Goal: Task Accomplishment & Management: Use online tool/utility

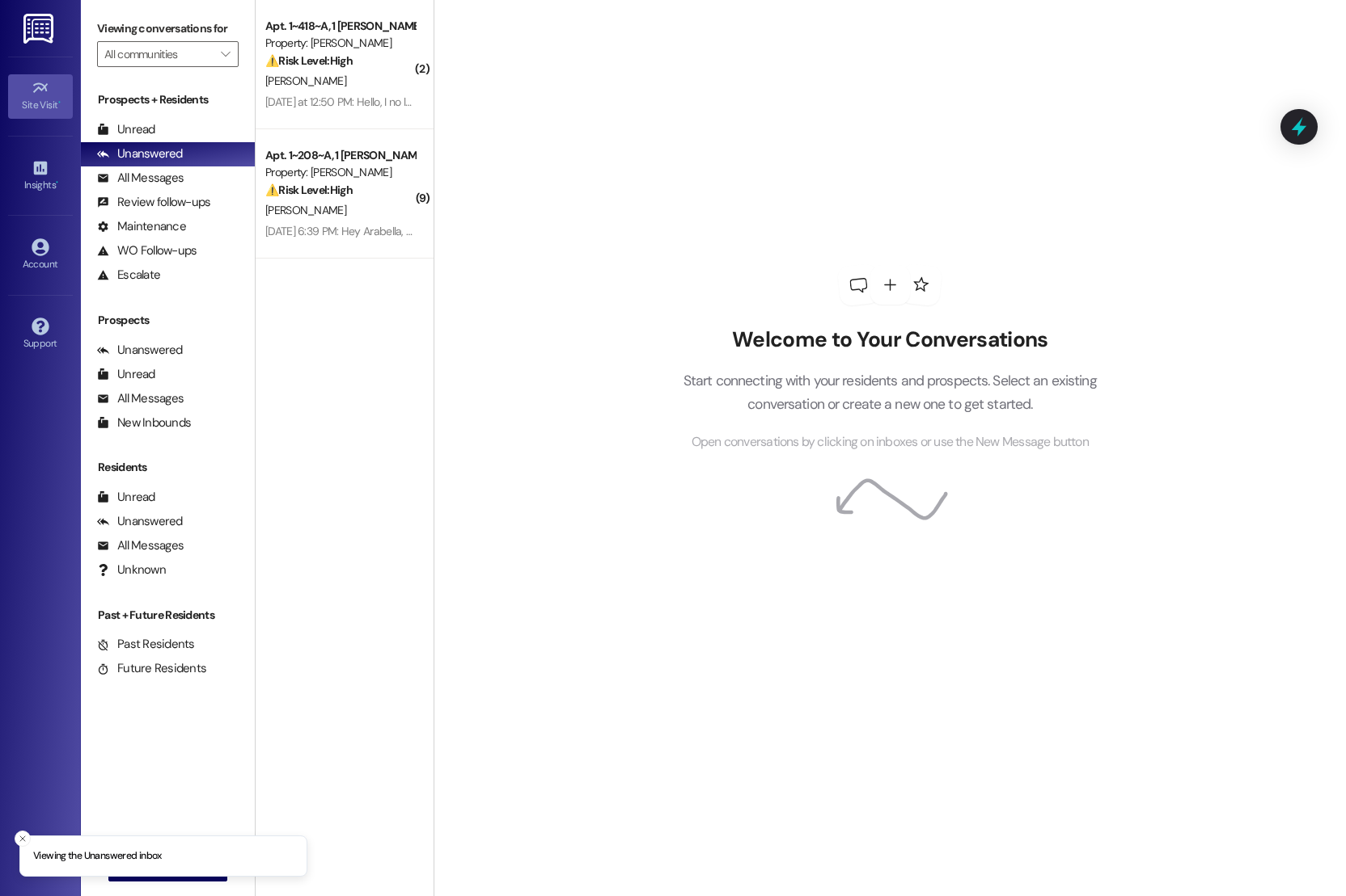
click at [35, 110] on div "Site Visit •" at bounding box center [40, 105] width 81 height 16
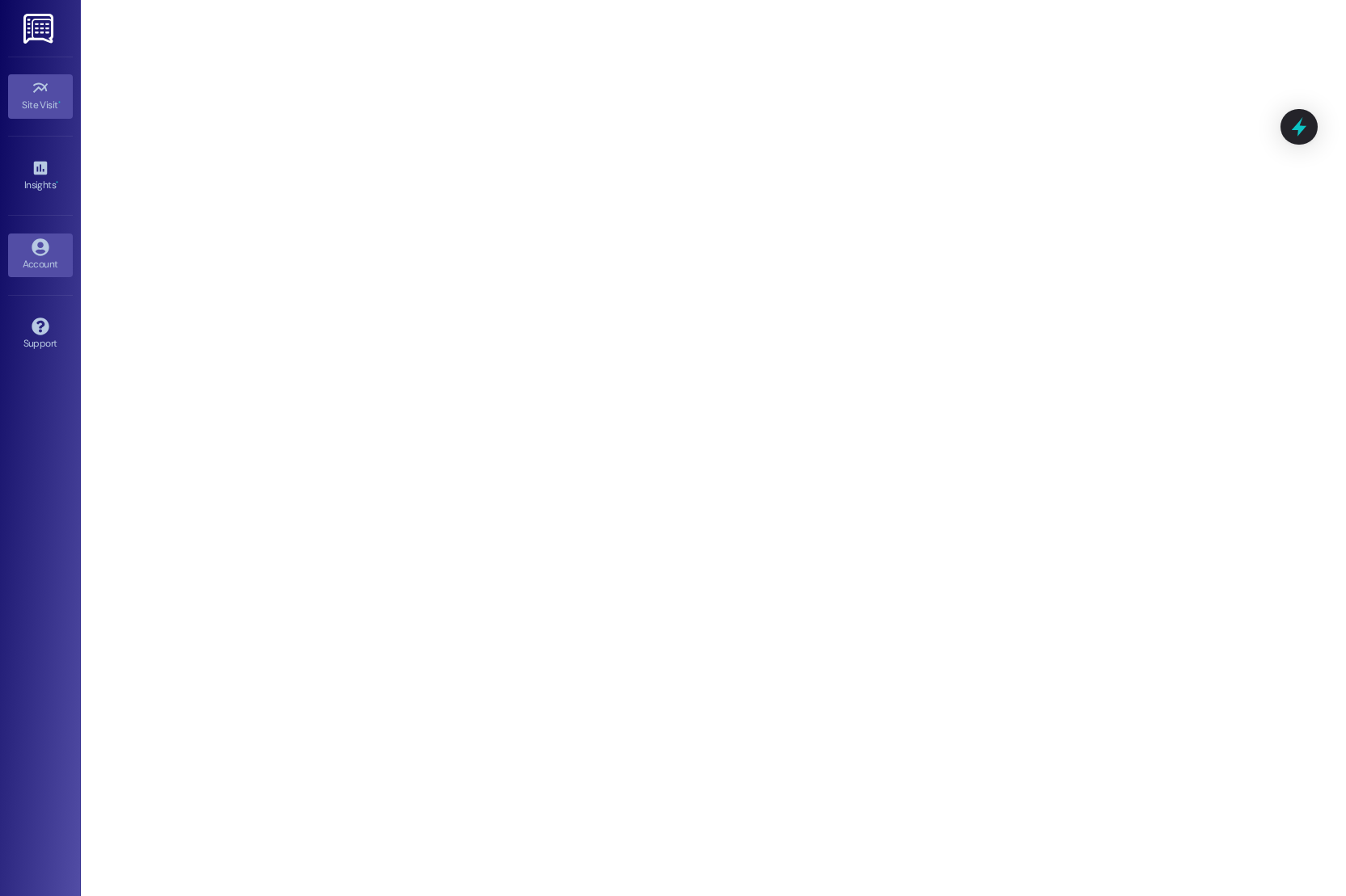
click at [42, 241] on icon at bounding box center [41, 247] width 18 height 18
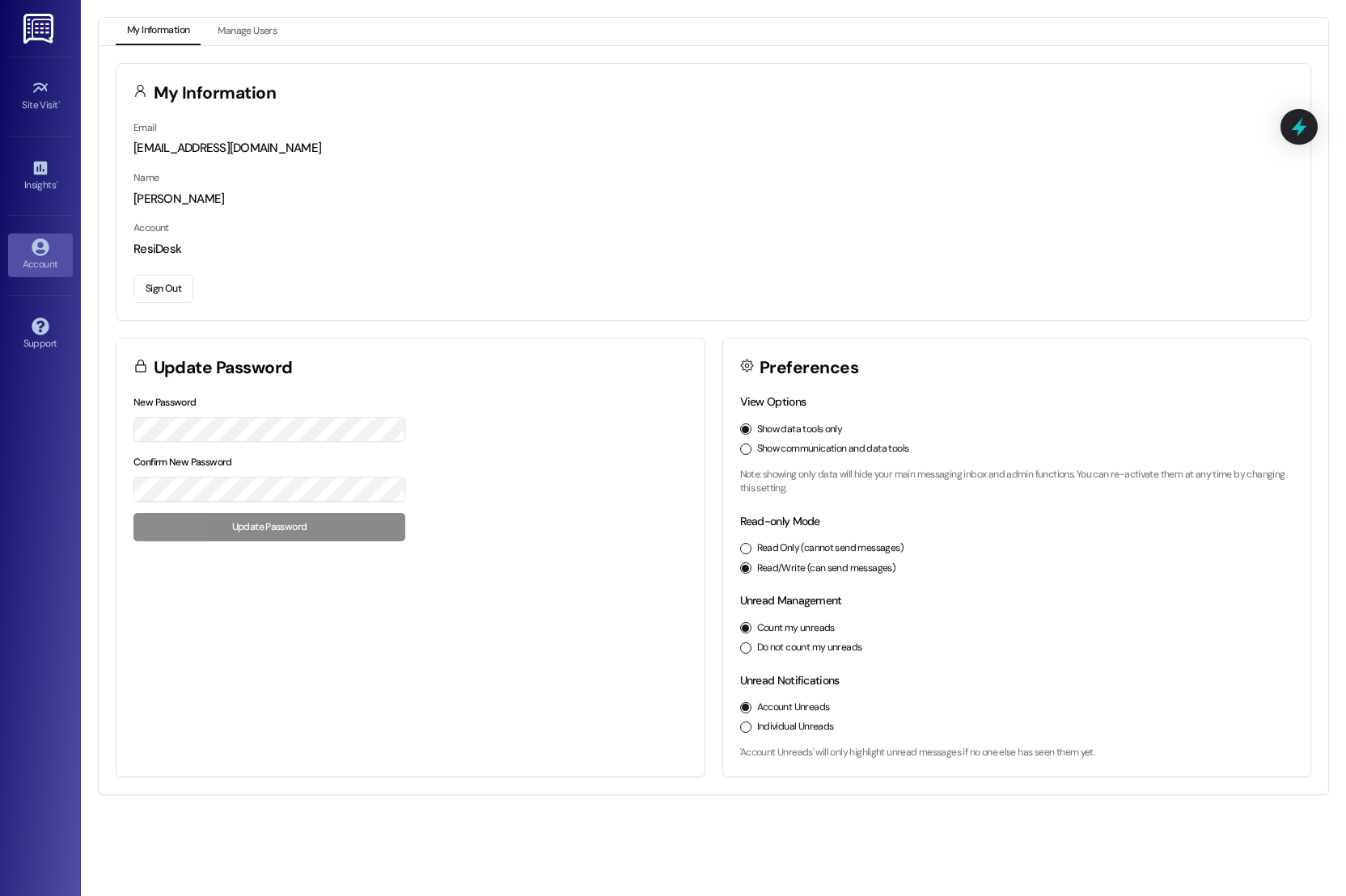
click at [749, 446] on button "Show communication and data tools" at bounding box center [745, 449] width 11 height 11
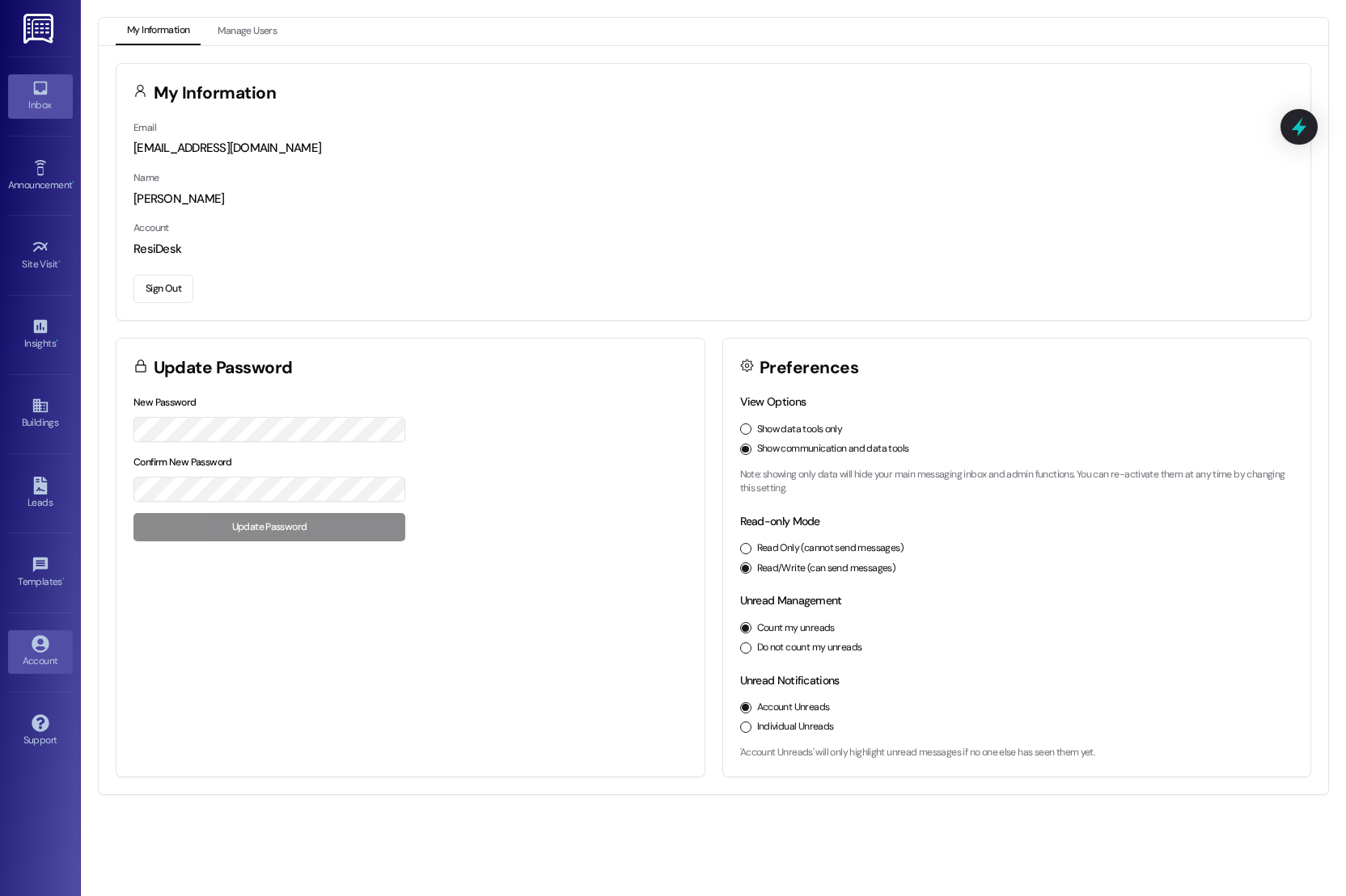
click at [49, 90] on link "Inbox" at bounding box center [40, 96] width 64 height 43
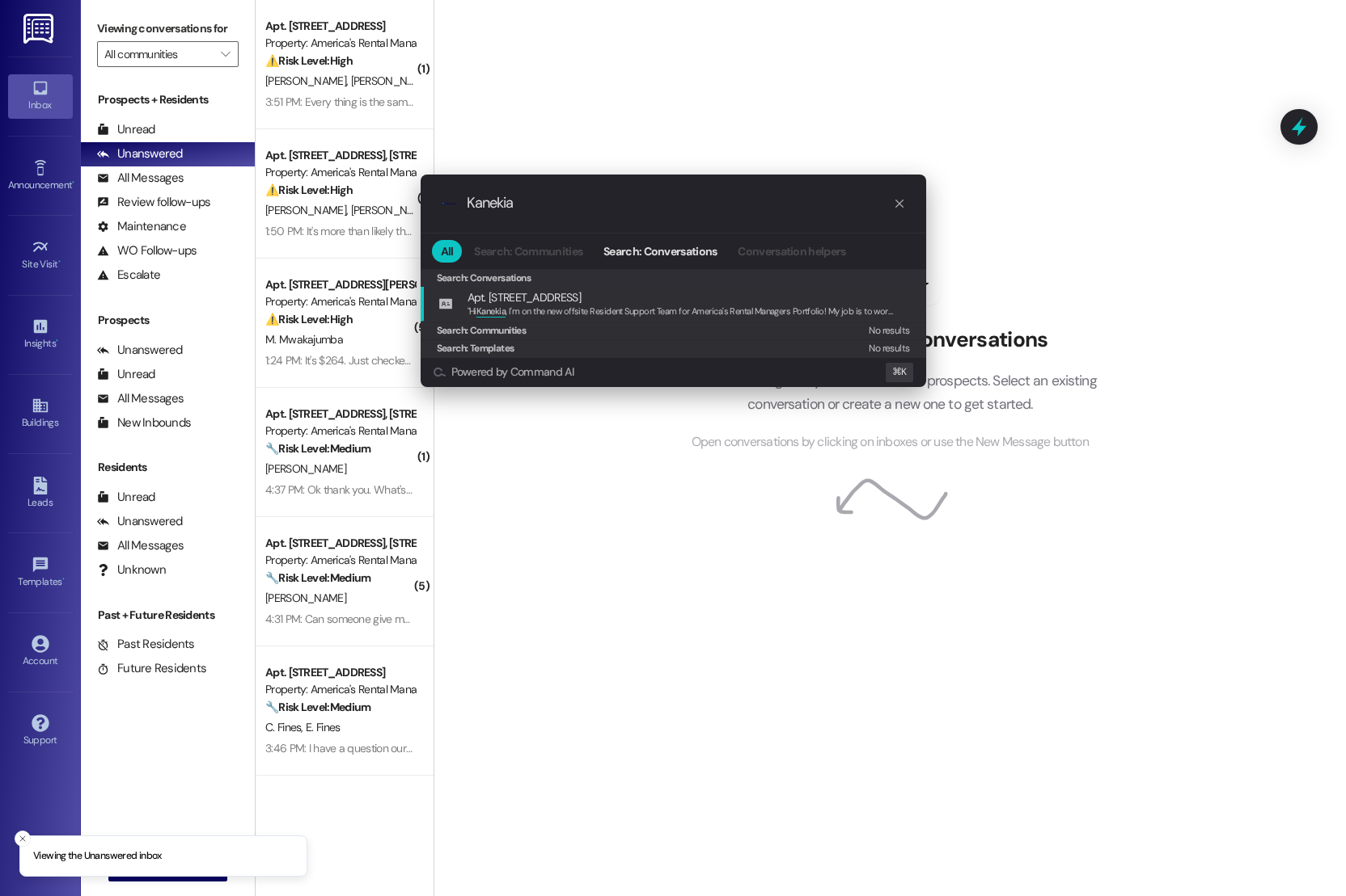
type input "Kanekia"
click at [566, 304] on div ""Hi Kanekia , I'm on the new offsite Resident Support Team for America's Rental…" at bounding box center [681, 312] width 426 height 14
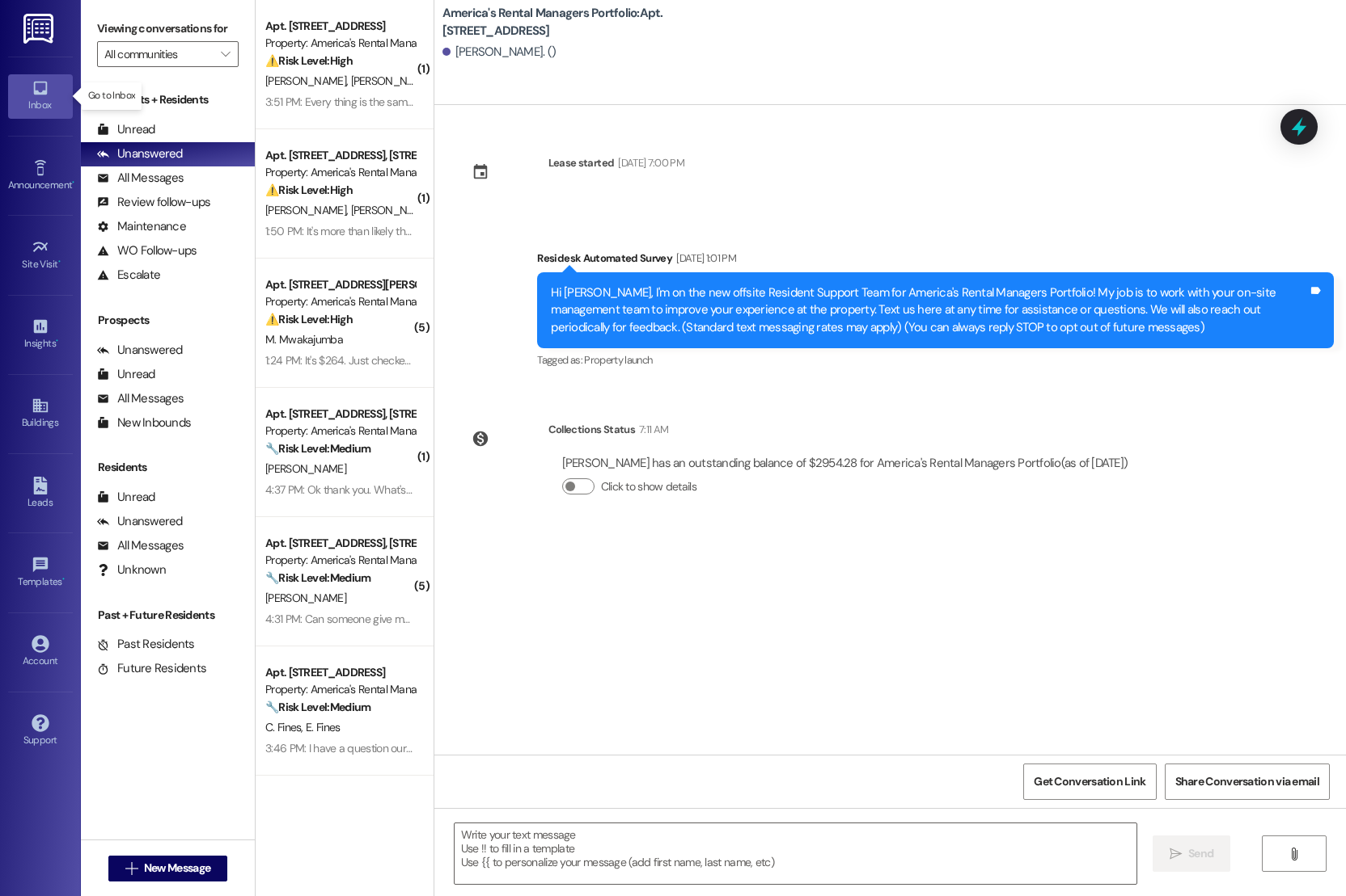
type textarea "Fetching suggested responses. Please feel free to read through the conversation…"
click at [467, 377] on div "Survey, sent via SMS Residesk Automated Survey Aug 19, 2025 at 1:01 PM Hi Kanek…" at bounding box center [890, 299] width 912 height 171
click at [40, 644] on icon at bounding box center [40, 643] width 17 height 17
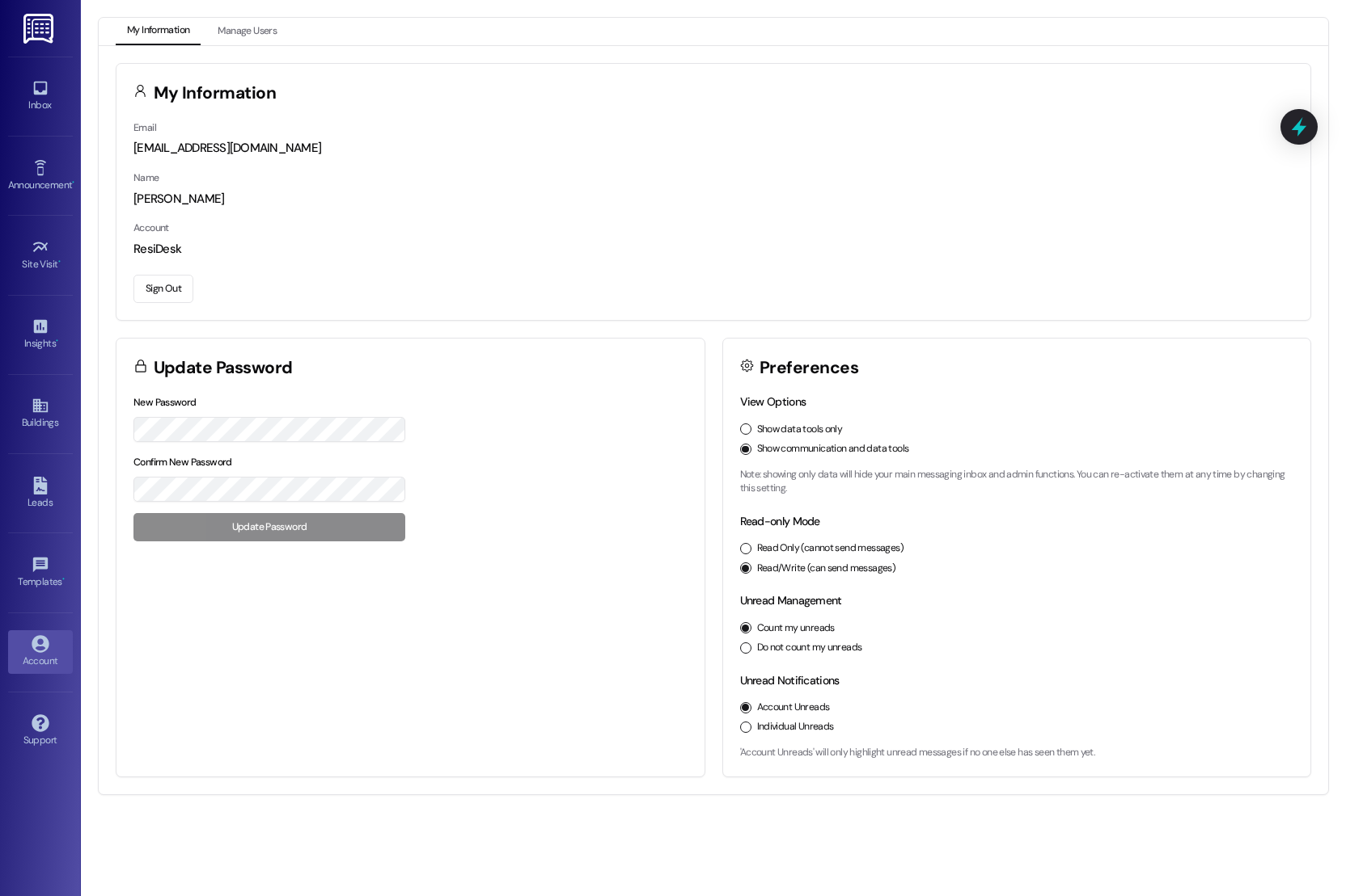
click at [182, 283] on button "Sign Out" at bounding box center [163, 288] width 60 height 28
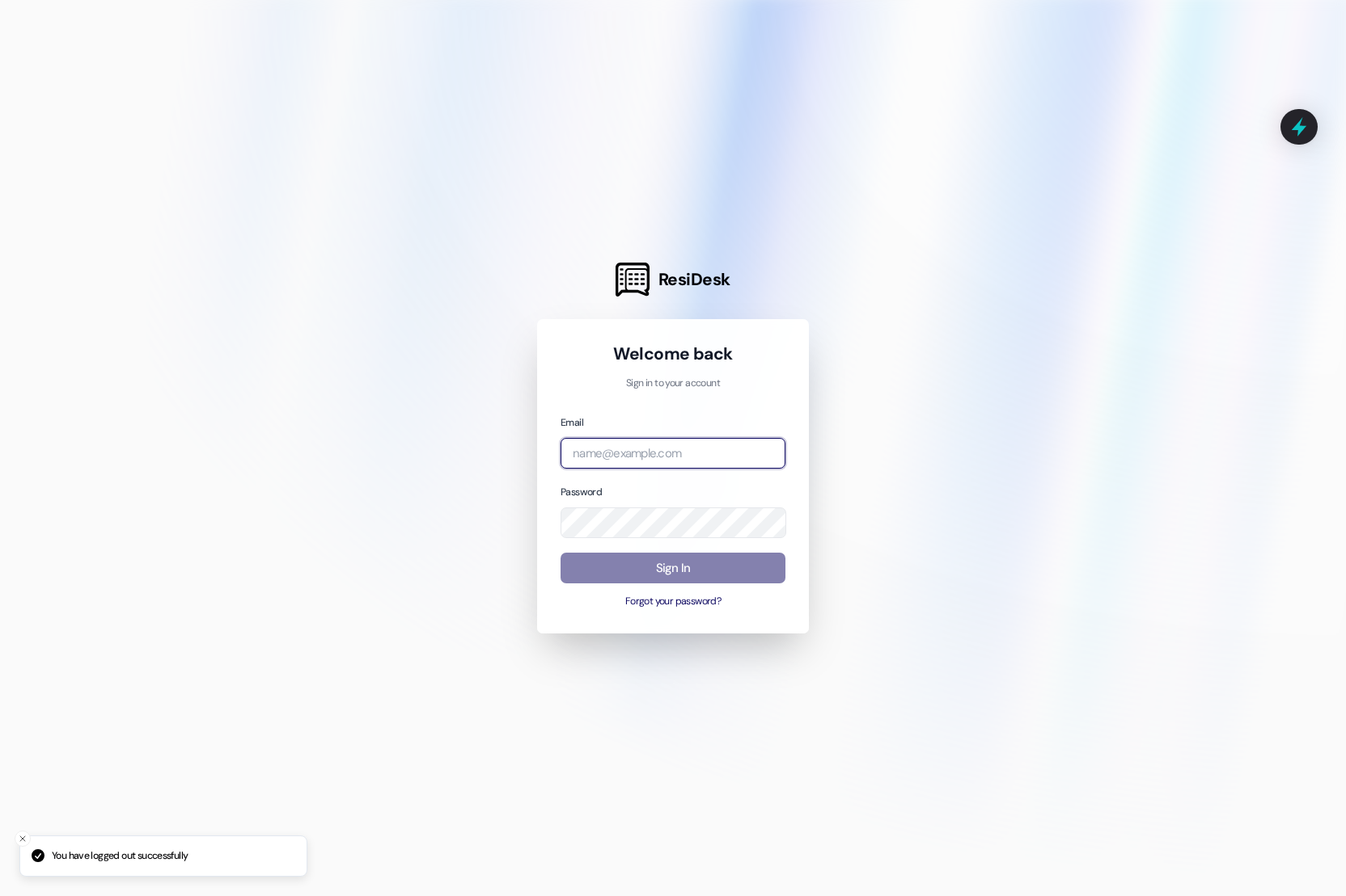
click at [605, 445] on input "email" at bounding box center [673, 454] width 225 height 32
type input "r"
type input "am"
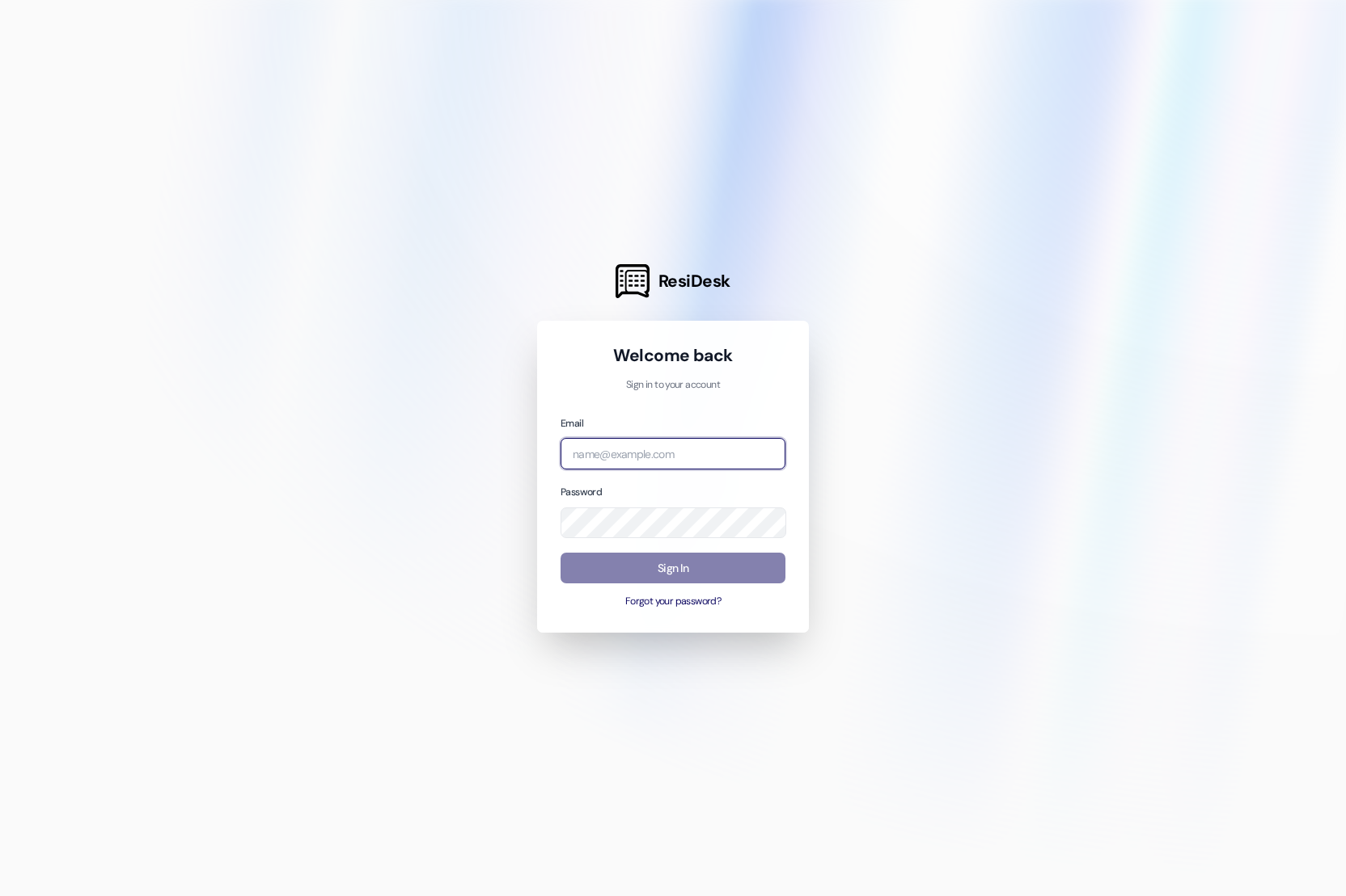
click at [652, 456] on input "email" at bounding box center [673, 454] width 225 height 32
paste input "Current"
type input "Current"
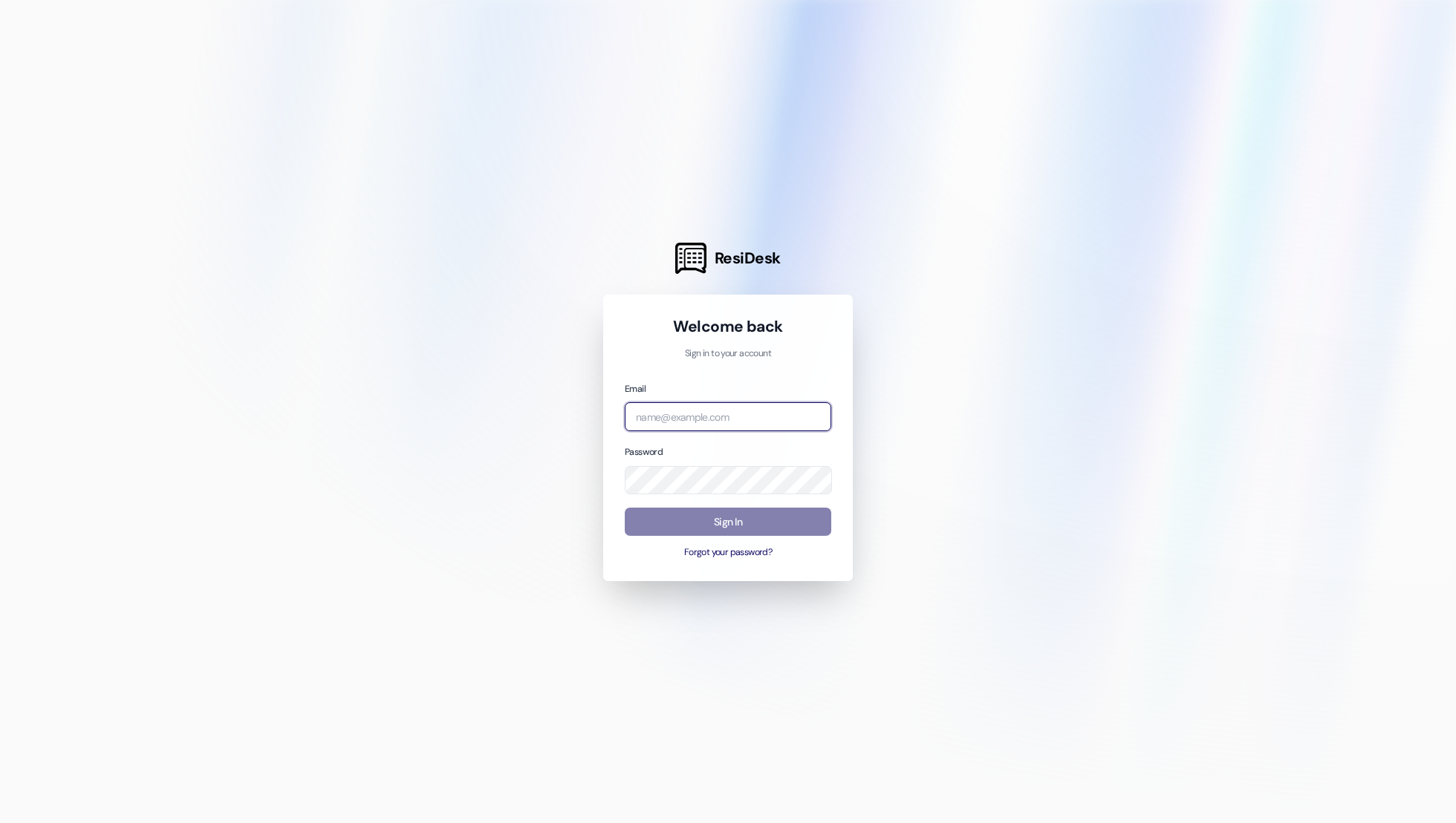
paste input "[EMAIL_ADDRESS][DOMAIN_NAME]"
type input "[EMAIL_ADDRESS][DOMAIN_NAME]"
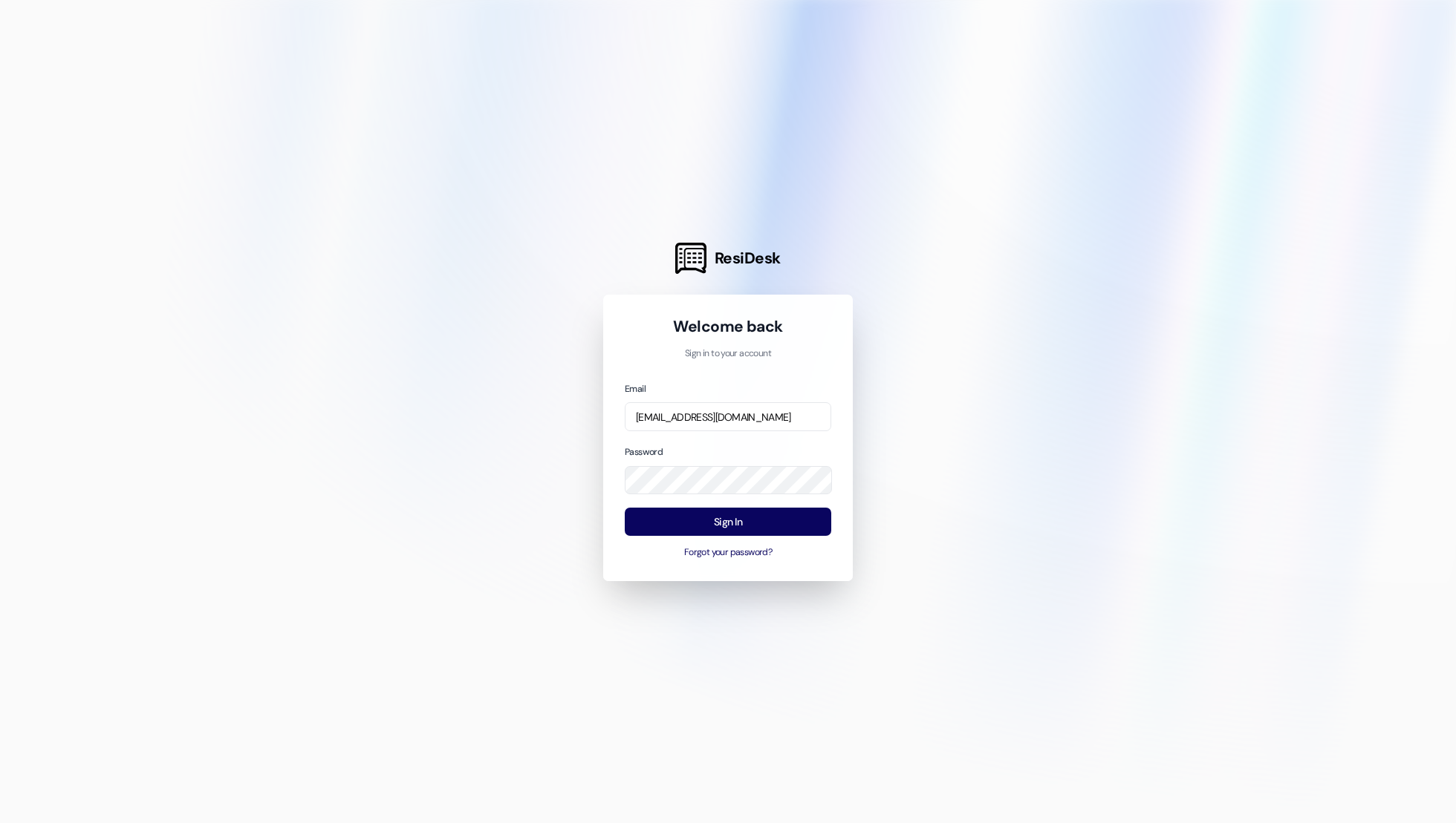
click at [572, 578] on div at bounding box center [728, 411] width 1456 height 823
click at [674, 521] on button "Sign In" at bounding box center [728, 522] width 206 height 29
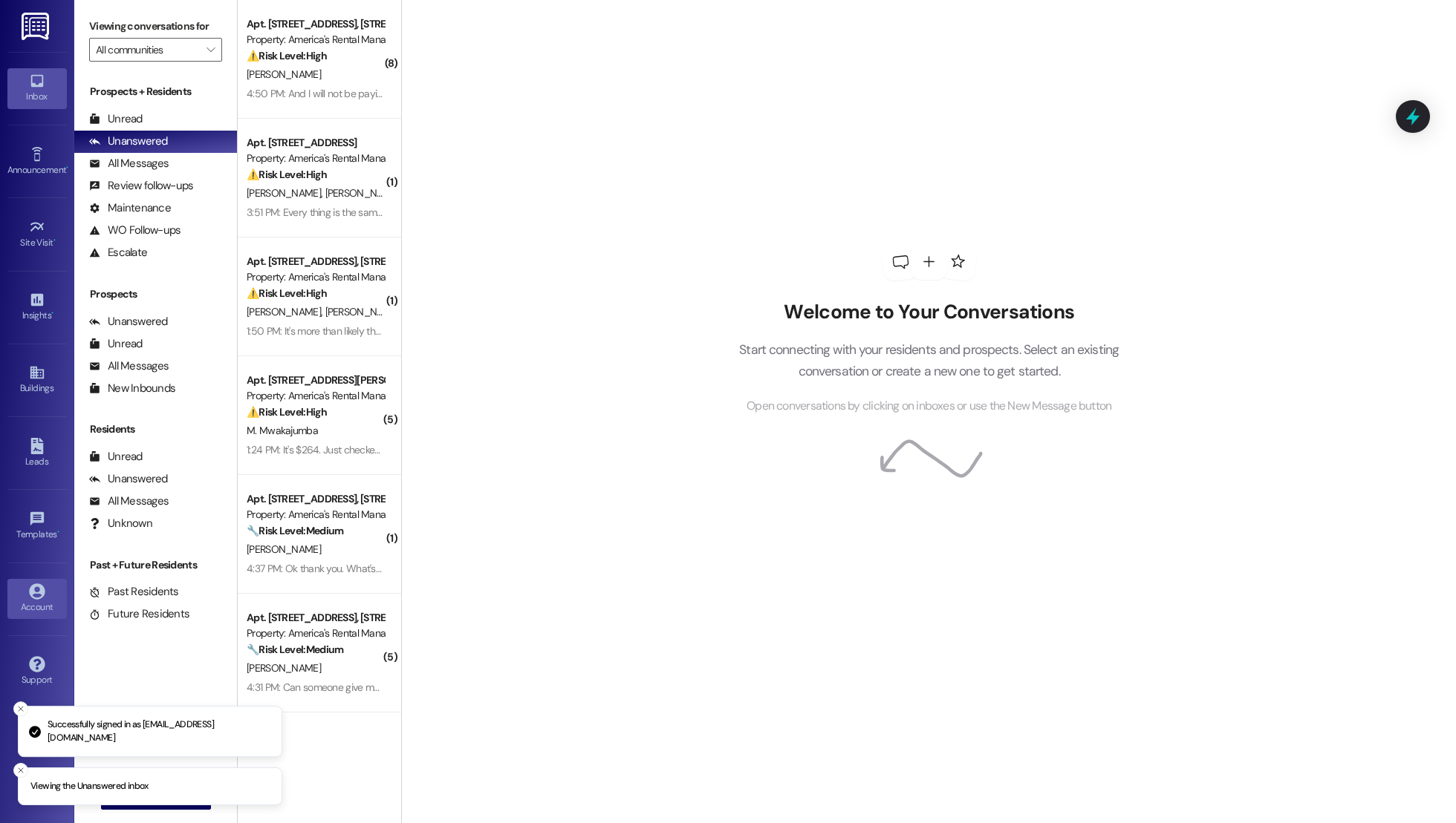
click at [38, 600] on div "Account" at bounding box center [37, 607] width 74 height 15
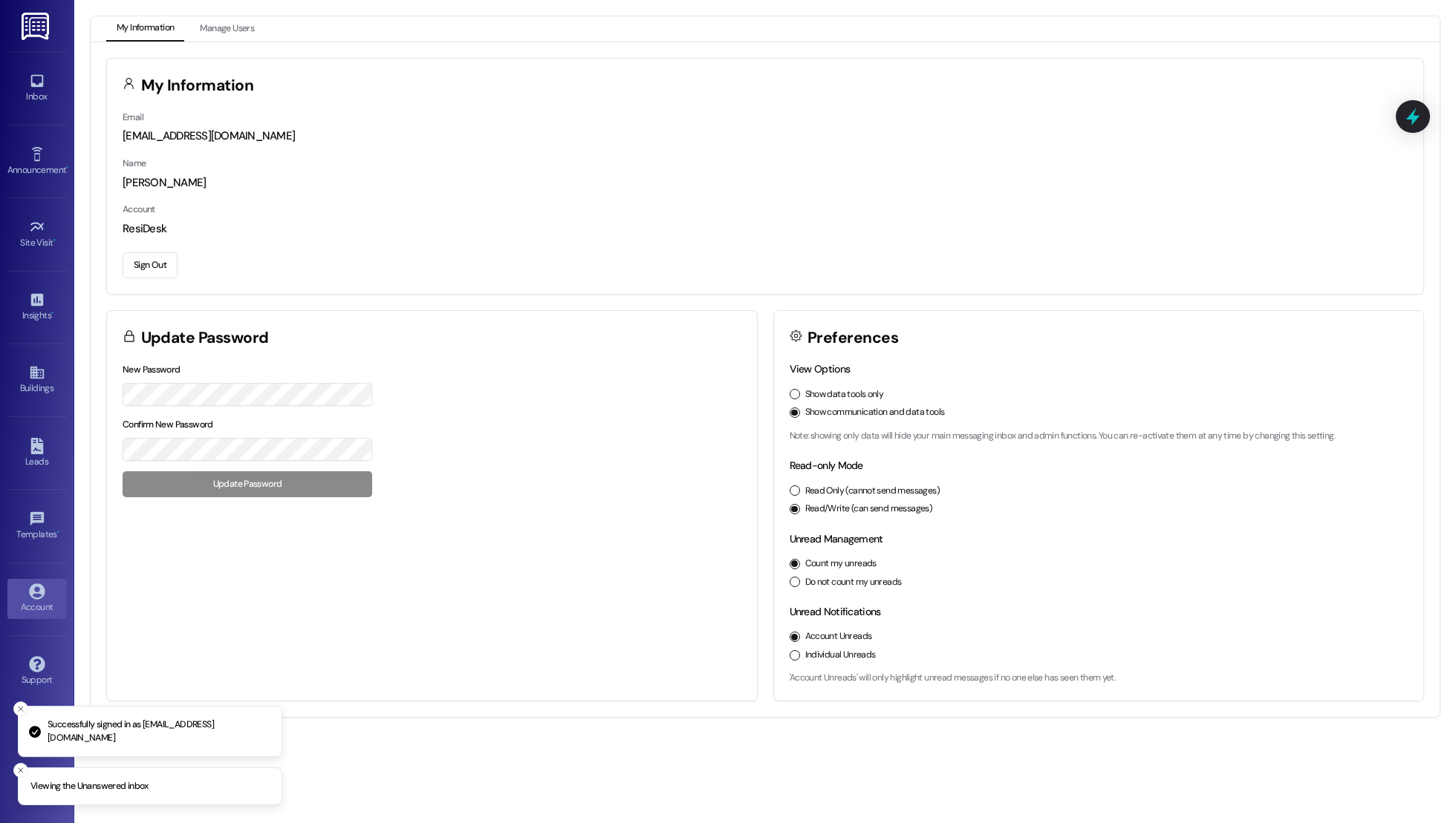
click at [842, 385] on div "View Options Show data tools only Show communication and data tools Note: showi…" at bounding box center [1098, 402] width 619 height 81
click at [819, 401] on div "Show data tools only Show communication and data tools" at bounding box center [1098, 404] width 619 height 31
click at [798, 389] on div "Show data tools only" at bounding box center [1098, 395] width 619 height 13
click at [786, 398] on div "View Options Show data tools only Show communication and data tools Note: showi…" at bounding box center [1099, 532] width 650 height 340
click at [798, 396] on div "Show data tools only" at bounding box center [1098, 395] width 619 height 13
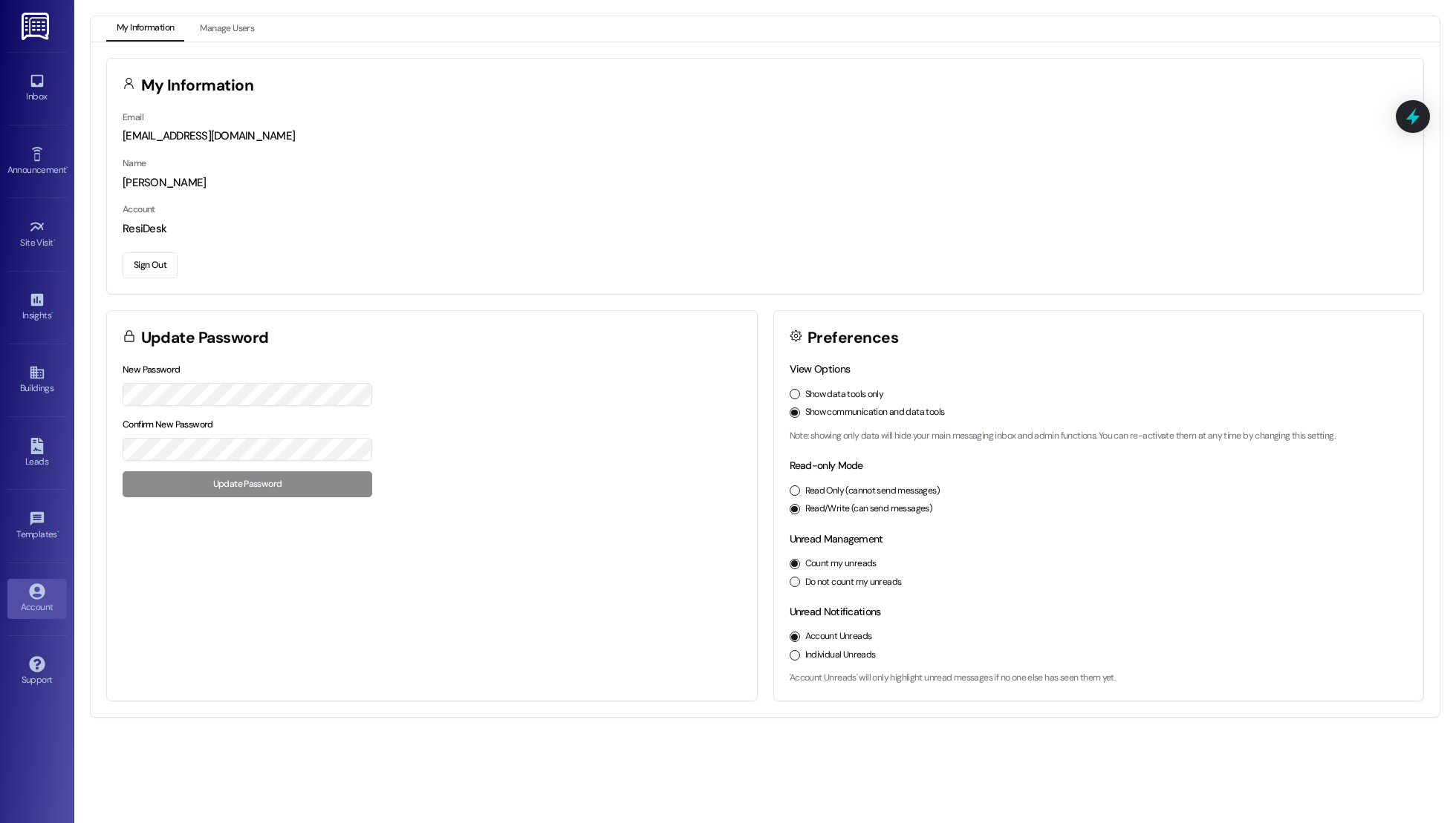
click at [793, 396] on button "Show data tools only" at bounding box center [794, 394] width 10 height 10
click at [31, 94] on div "Site Visit •" at bounding box center [37, 97] width 74 height 15
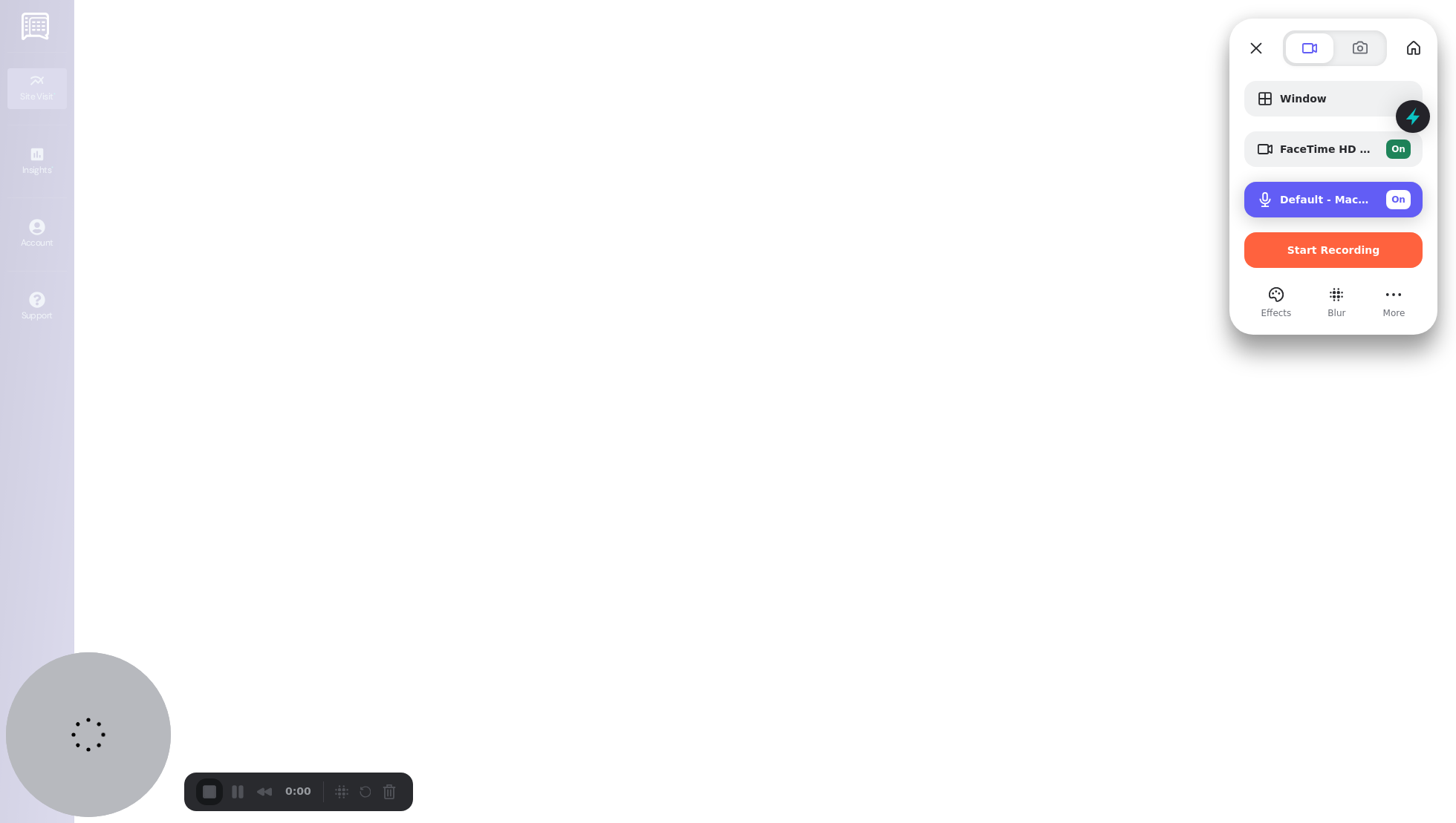
click at [1292, 206] on span "Default - MacBook Air Microphone (Built-in)" at bounding box center [1326, 200] width 94 height 12
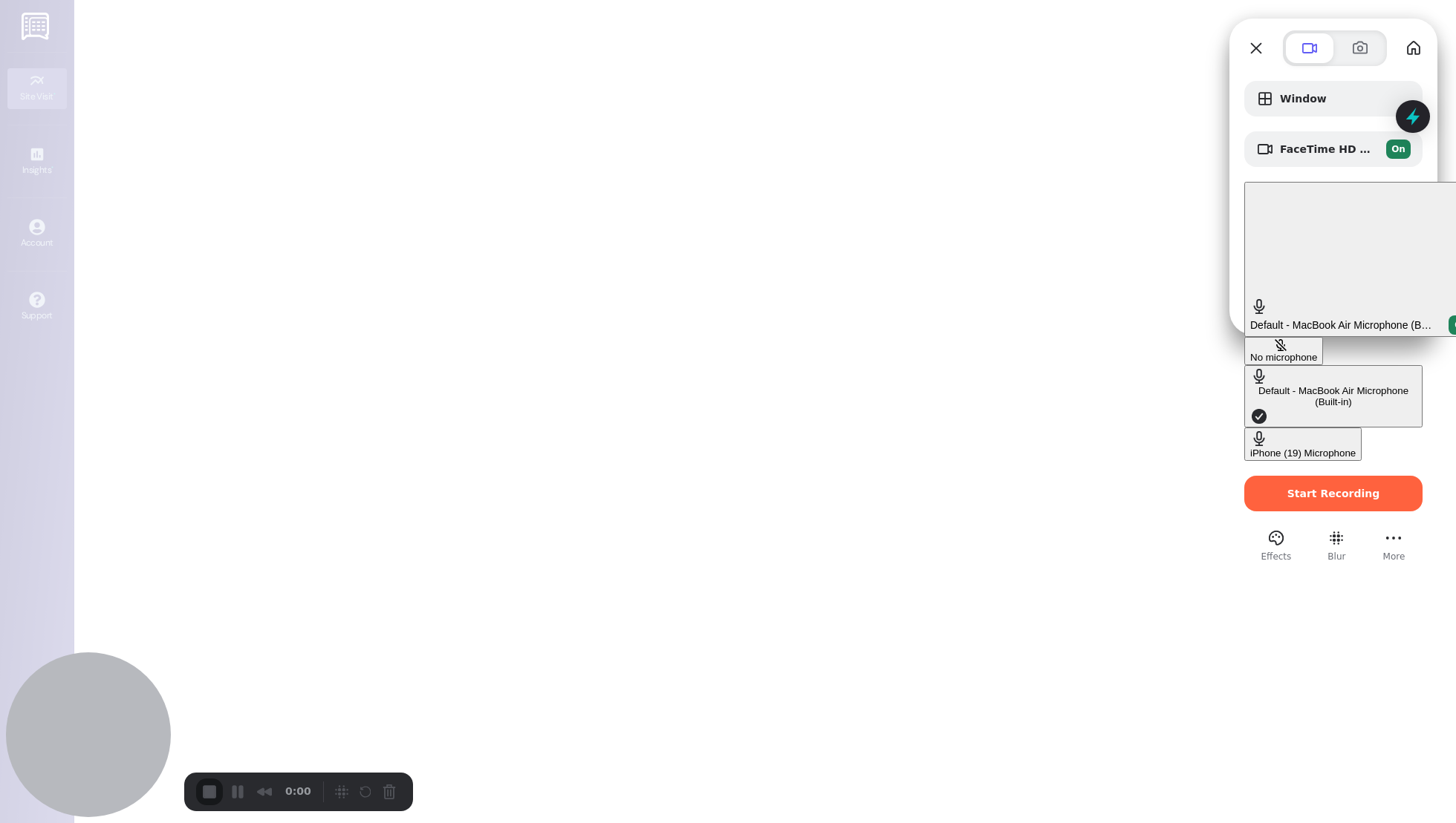
click at [1250, 352] on div "No microphone" at bounding box center [1284, 357] width 67 height 11
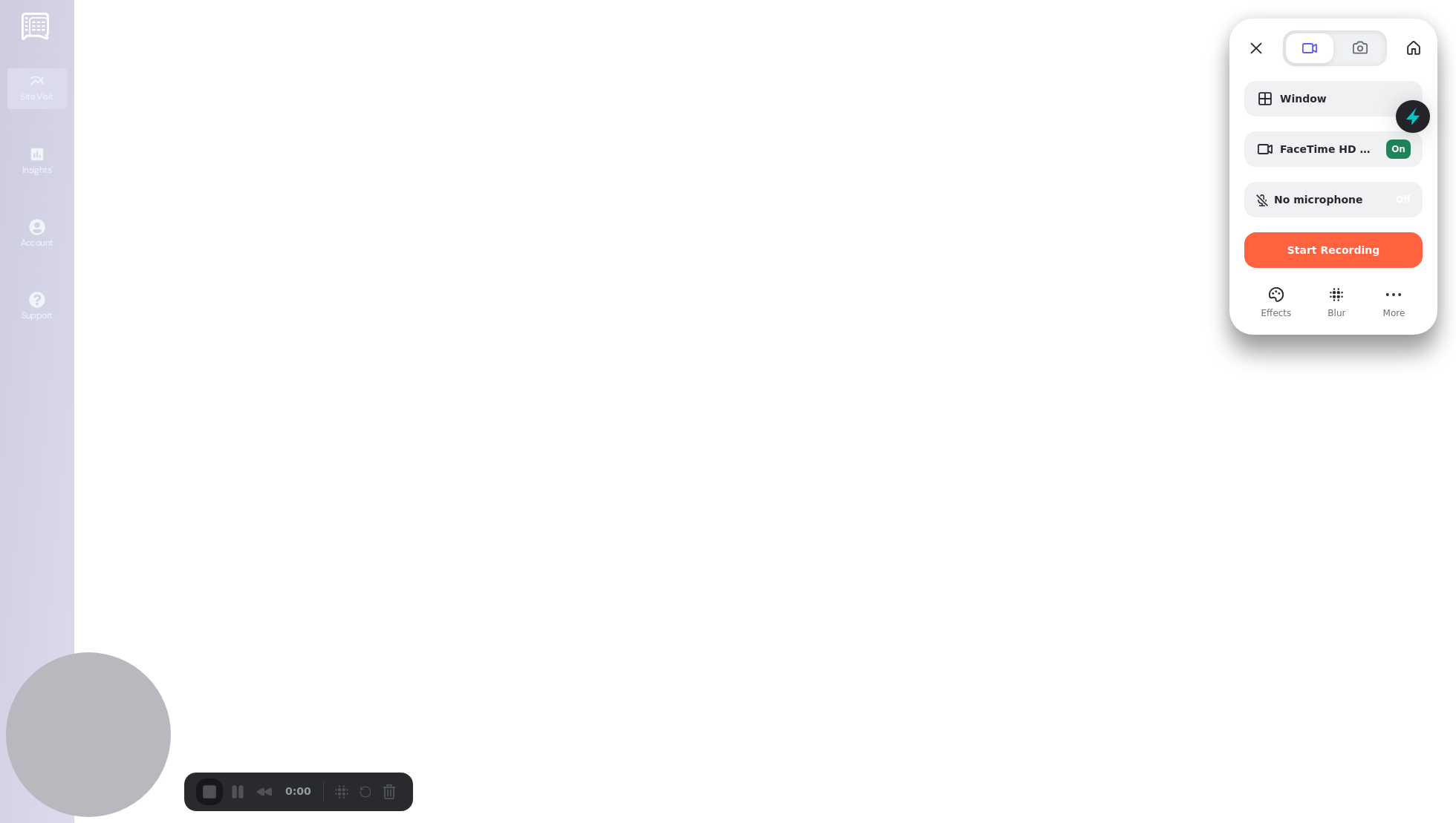
click at [1327, 169] on div "Window FaceTime HD Camera (C4E1:9BFB) On No microphone Off Start Recording" at bounding box center [1333, 174] width 178 height 187
click at [1306, 147] on span "FaceTime HD Camera (C4E1:9BFB)" at bounding box center [1326, 149] width 94 height 12
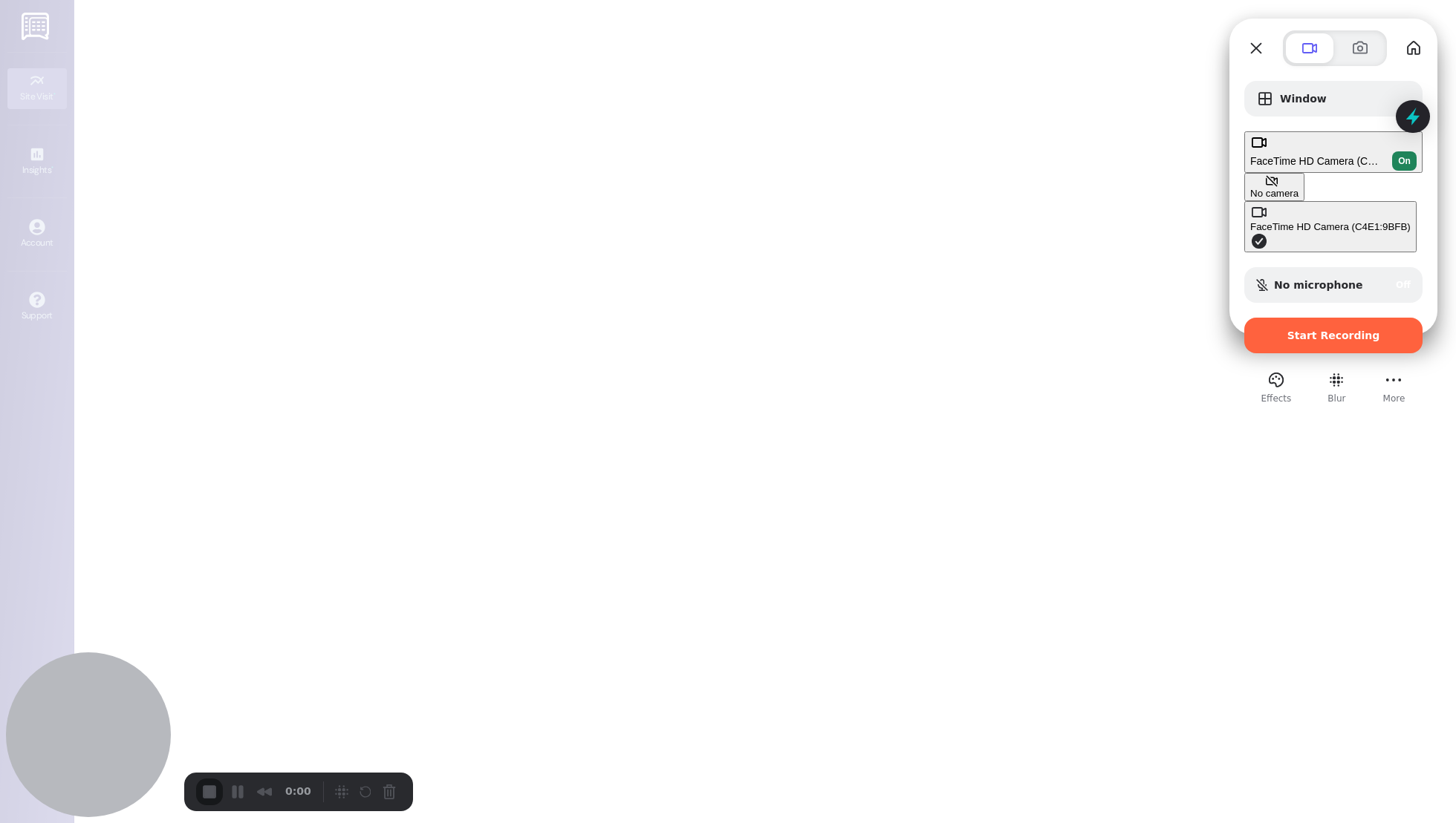
click at [1196, 126] on div at bounding box center [728, 411] width 1456 height 823
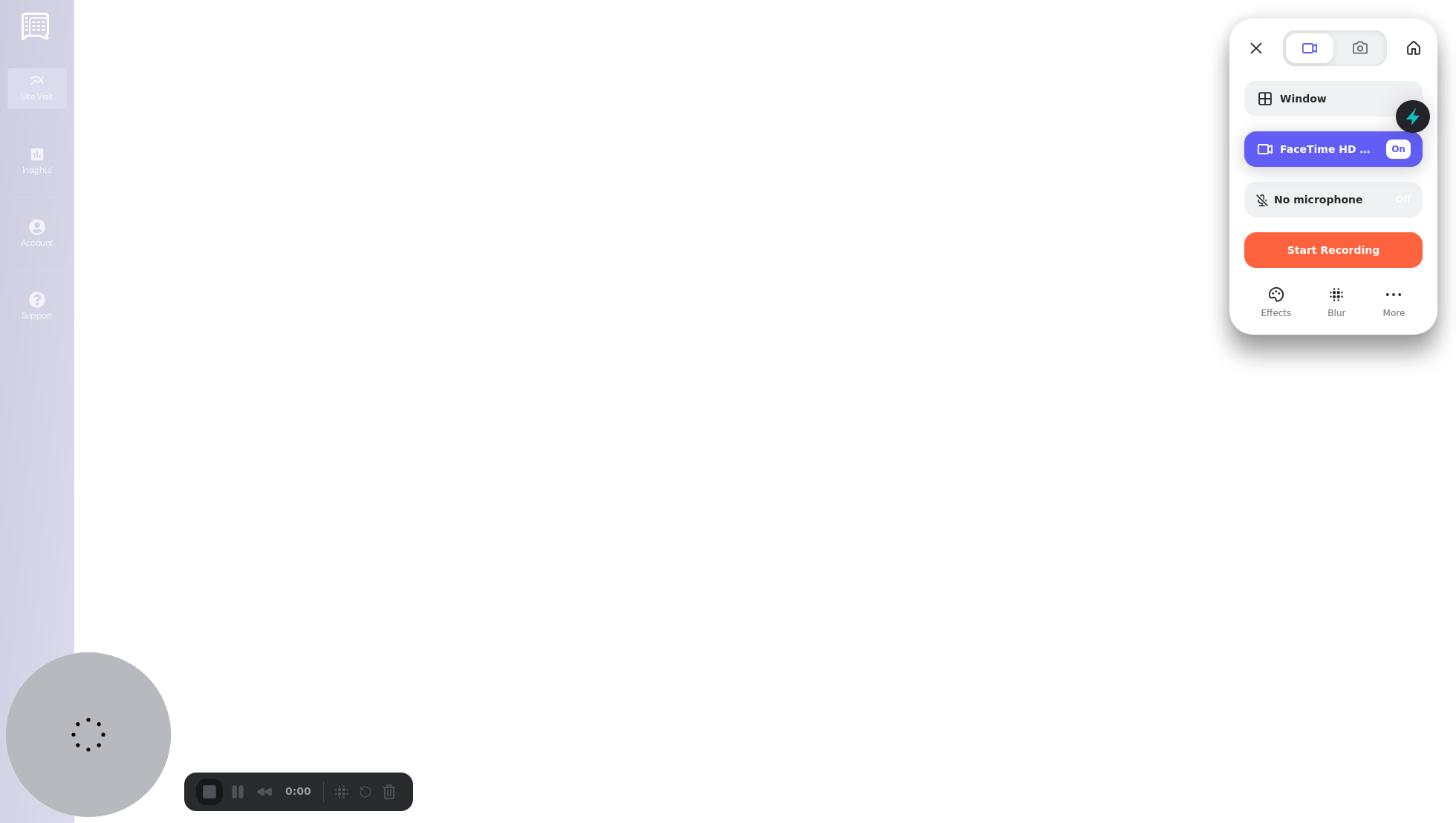
click at [1293, 152] on span "FaceTime HD Camera (C4E1:9BFB)" at bounding box center [1326, 149] width 94 height 12
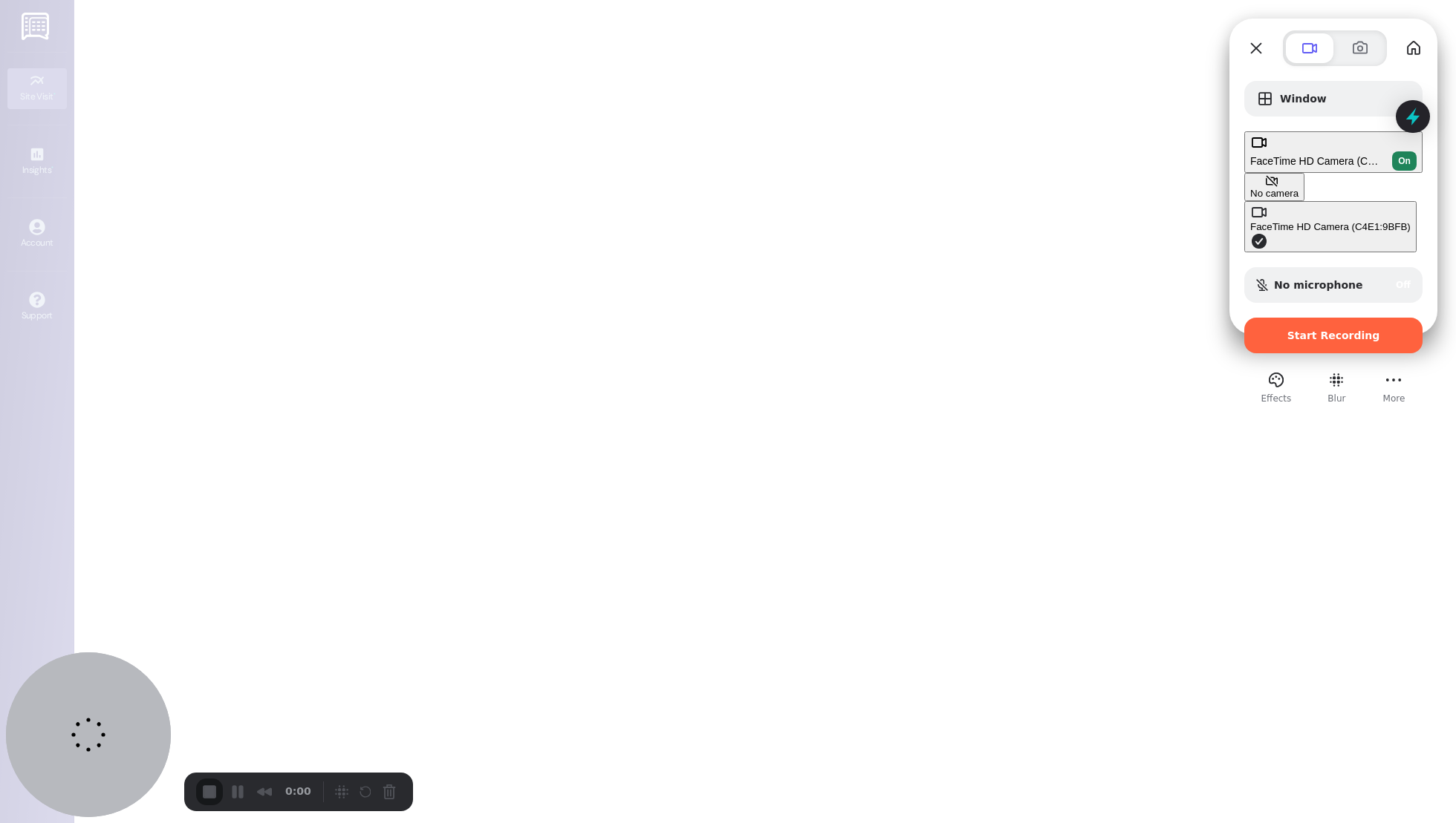
click at [1250, 188] on div "No camera" at bounding box center [1275, 193] width 48 height 11
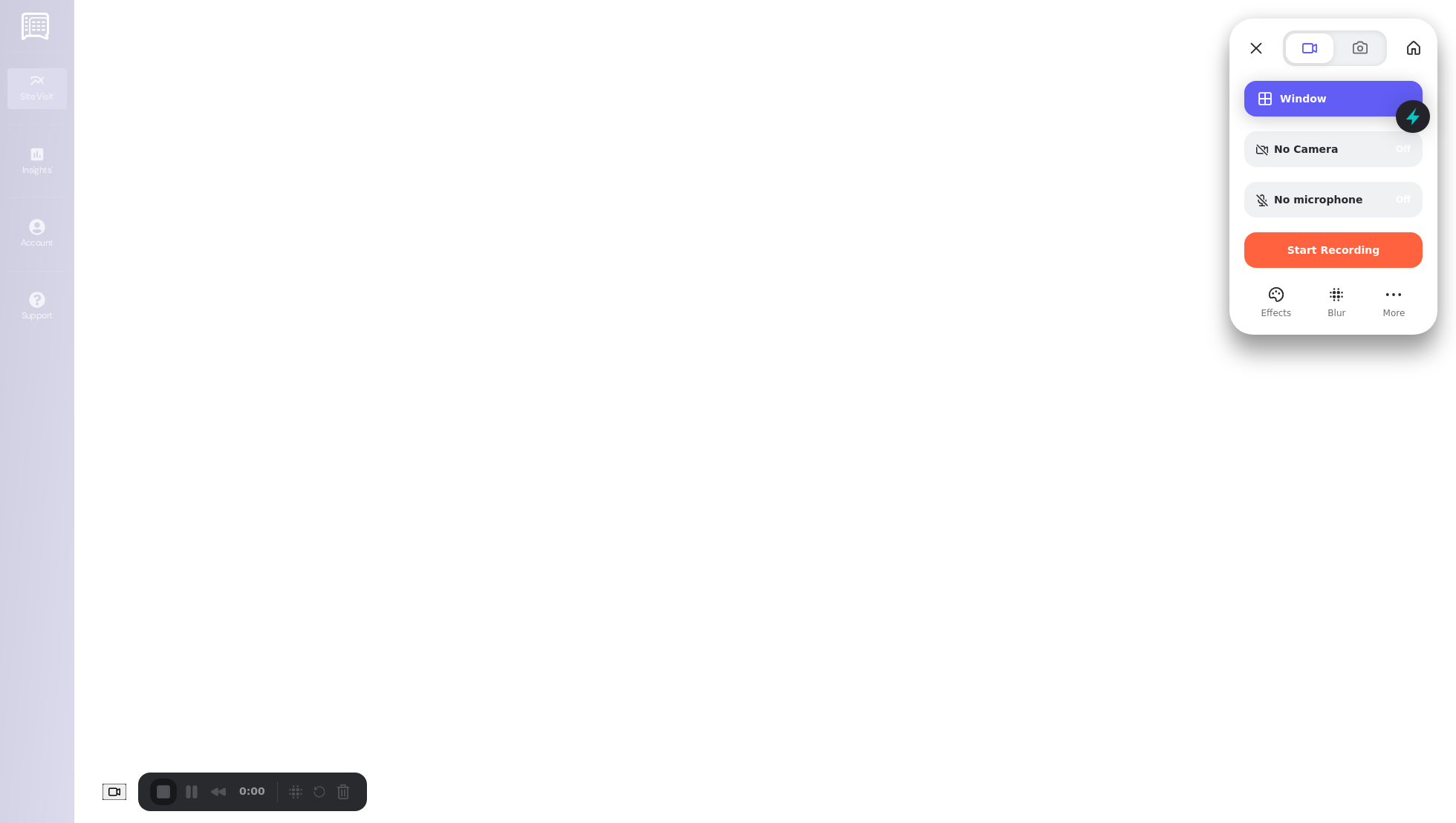
click at [1288, 98] on span "Window" at bounding box center [1344, 99] width 131 height 12
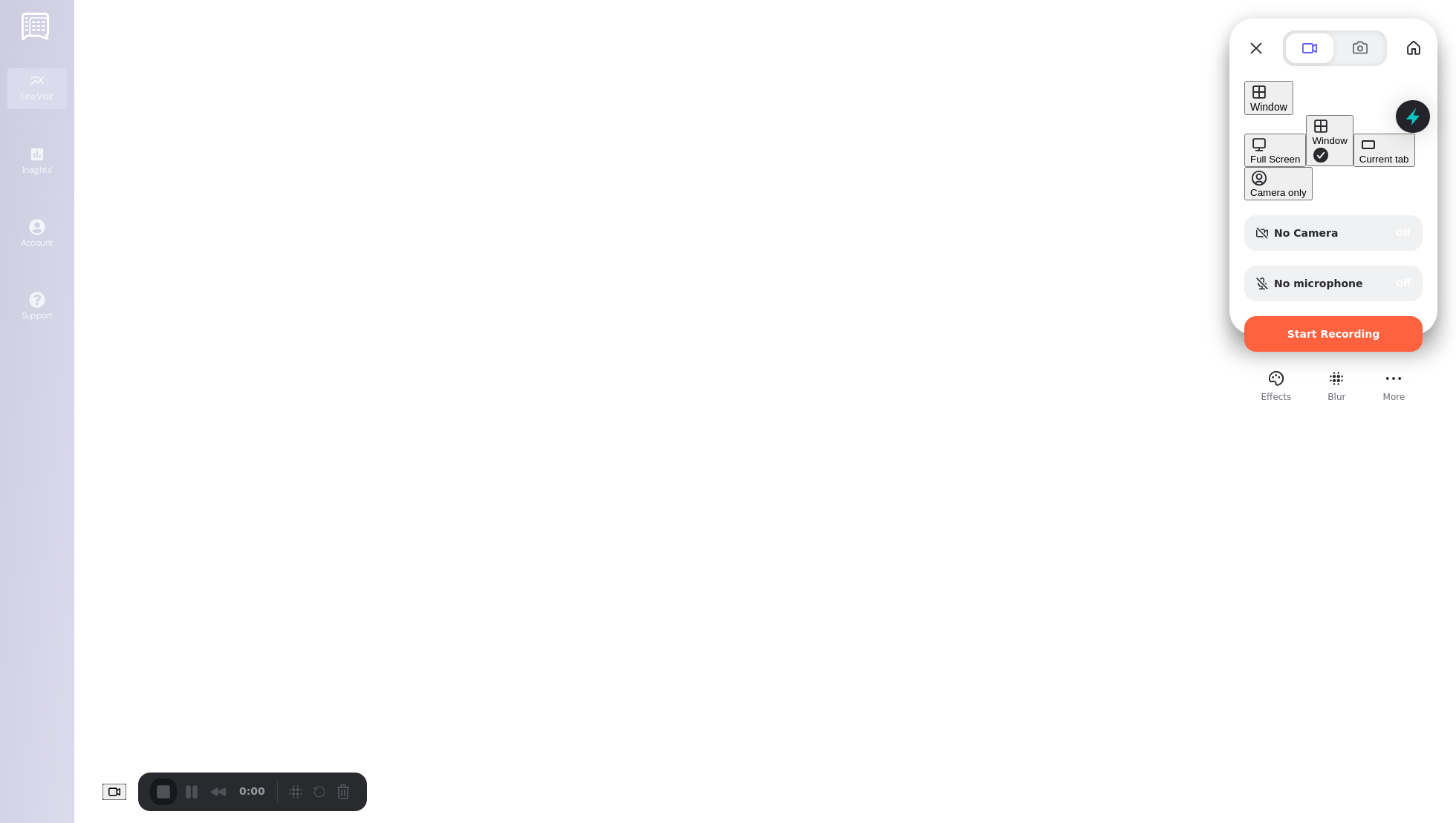
click at [1359, 163] on div "Current tab" at bounding box center [1384, 159] width 50 height 11
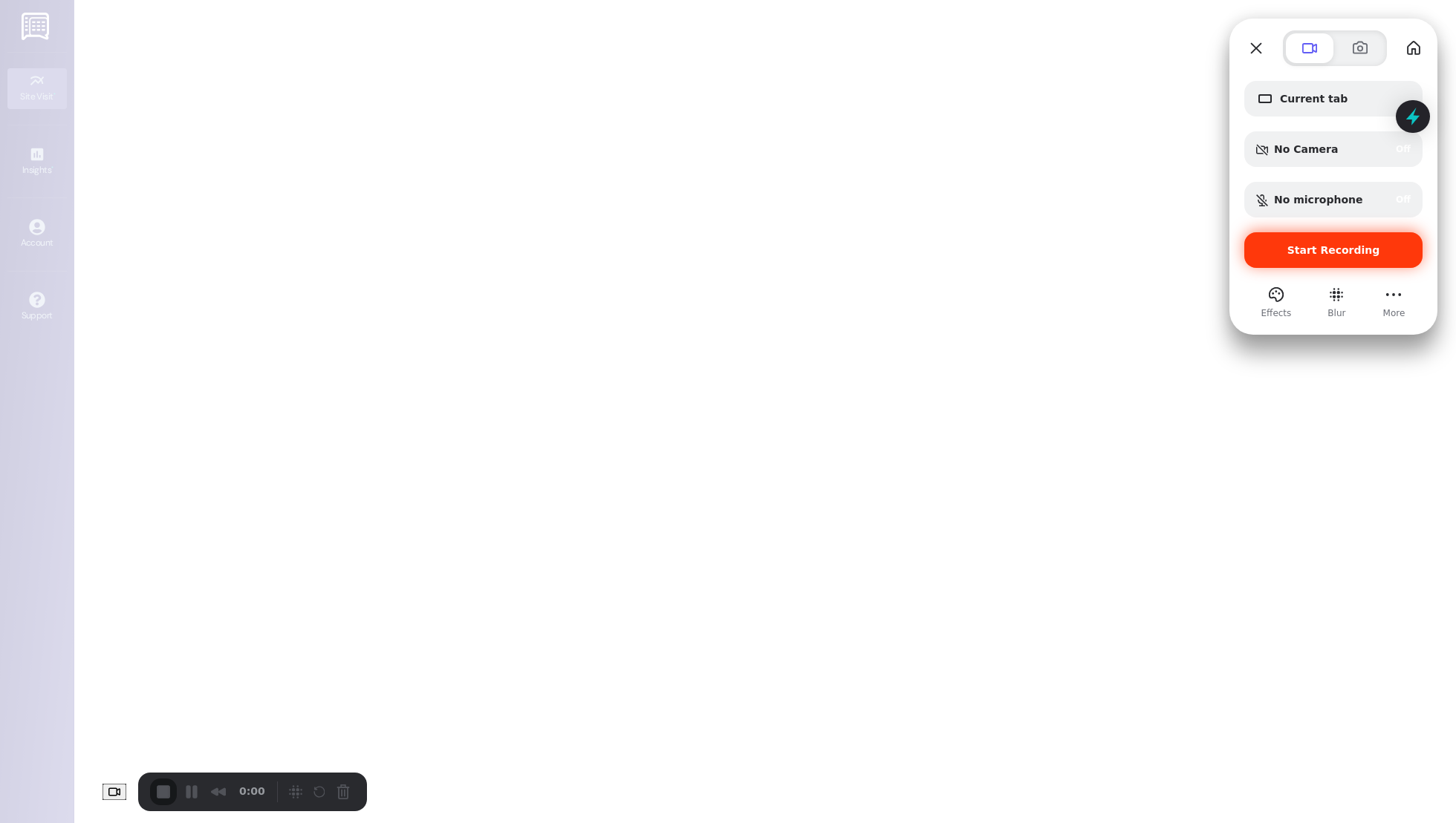
click at [1323, 250] on span "Start Recording" at bounding box center [1334, 250] width 93 height 12
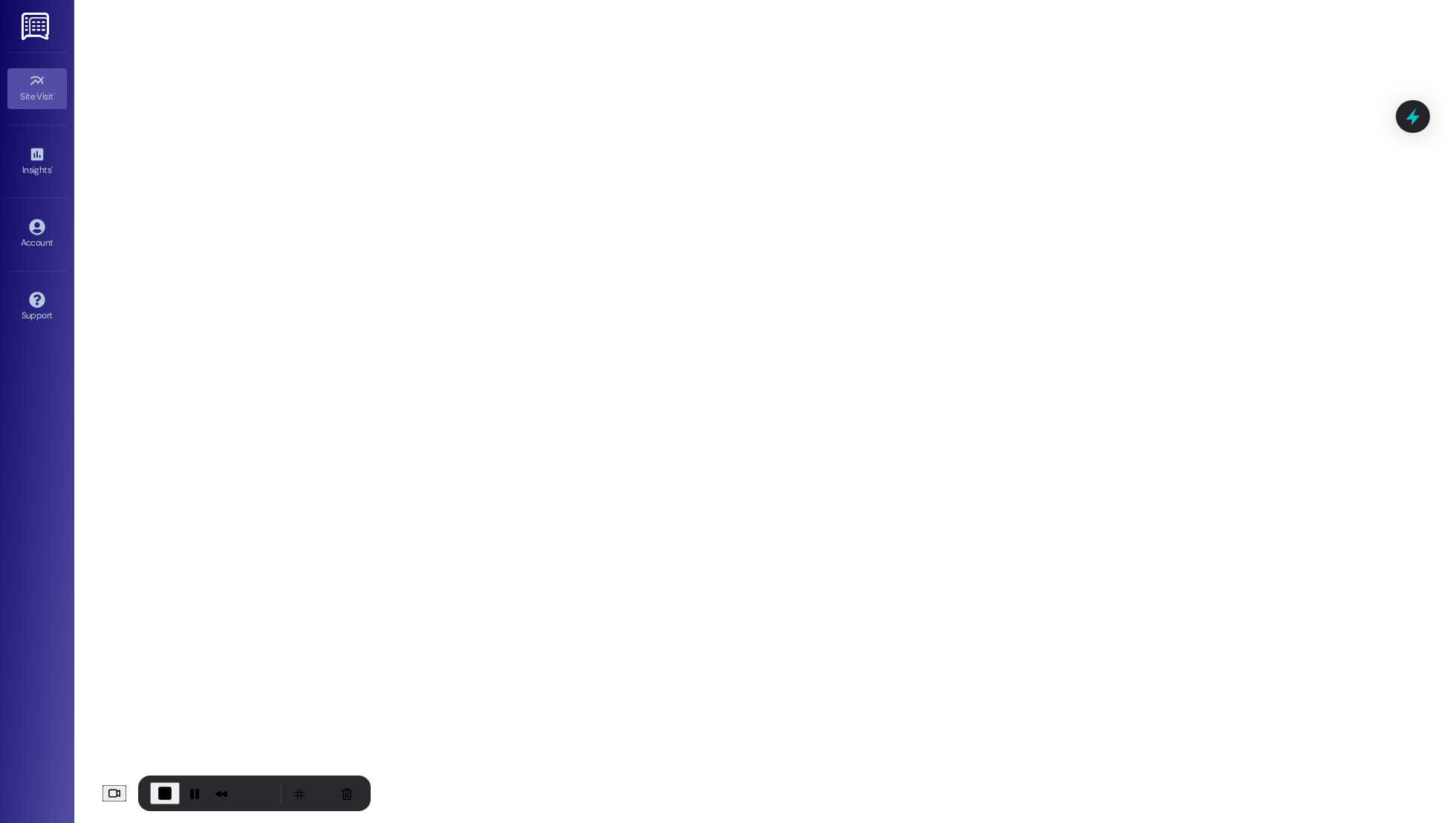
click at [156, 786] on span "End Recording" at bounding box center [164, 793] width 17 height 17
